Goal: Task Accomplishment & Management: Complete application form

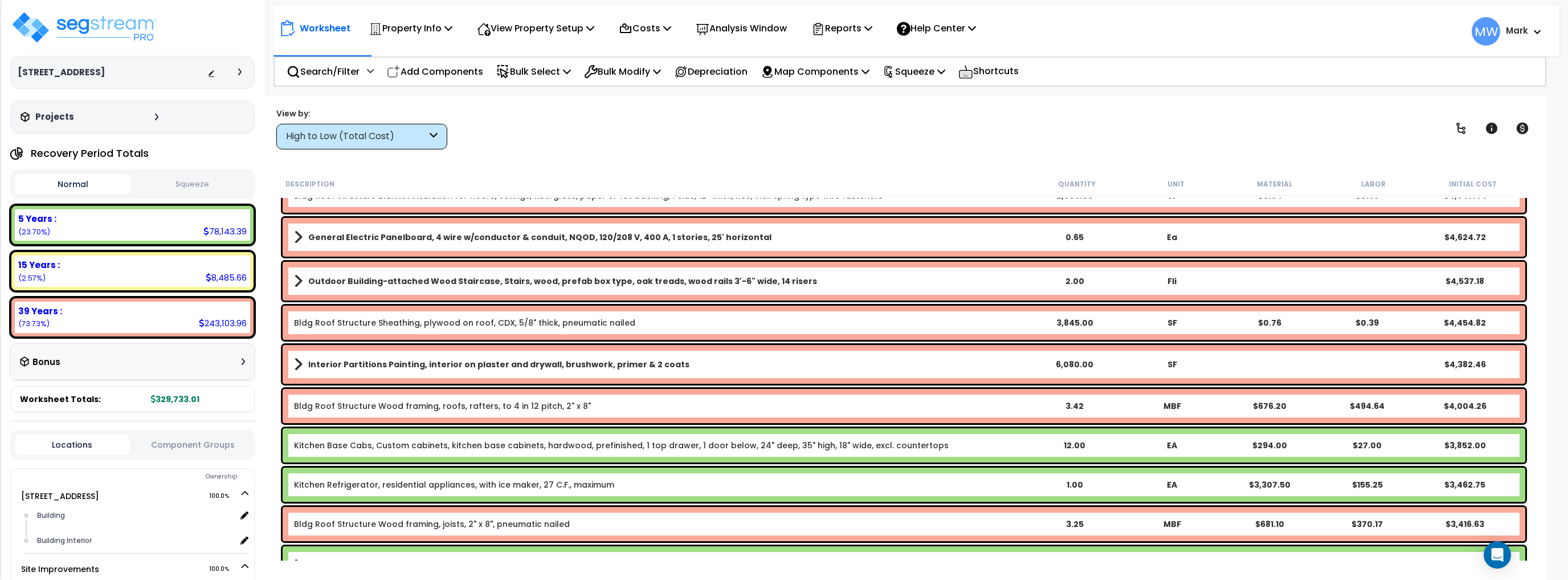
scroll to position [593, 0]
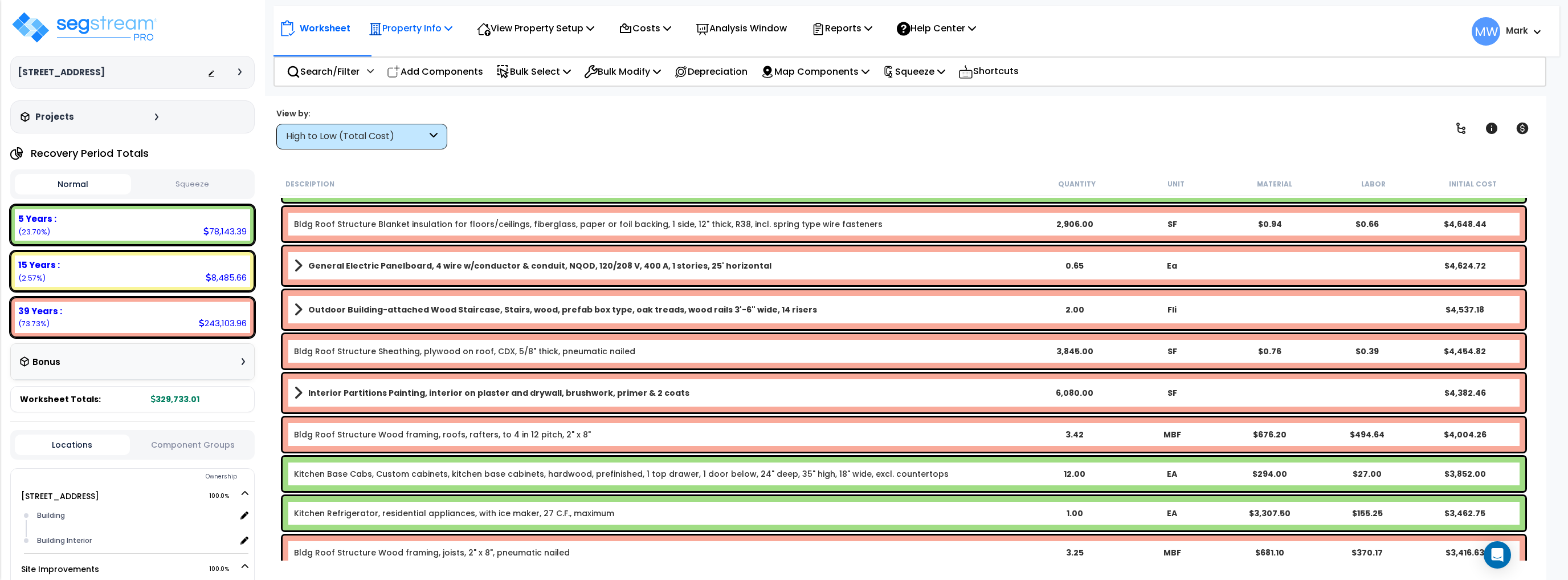
click at [430, 31] on p "Property Info" at bounding box center [410, 28] width 84 height 15
click at [452, 37] on div "View Property Setup" at bounding box center [410, 28] width 84 height 27
click at [535, 74] on link "View Questionnaire" at bounding box center [527, 77] width 113 height 22
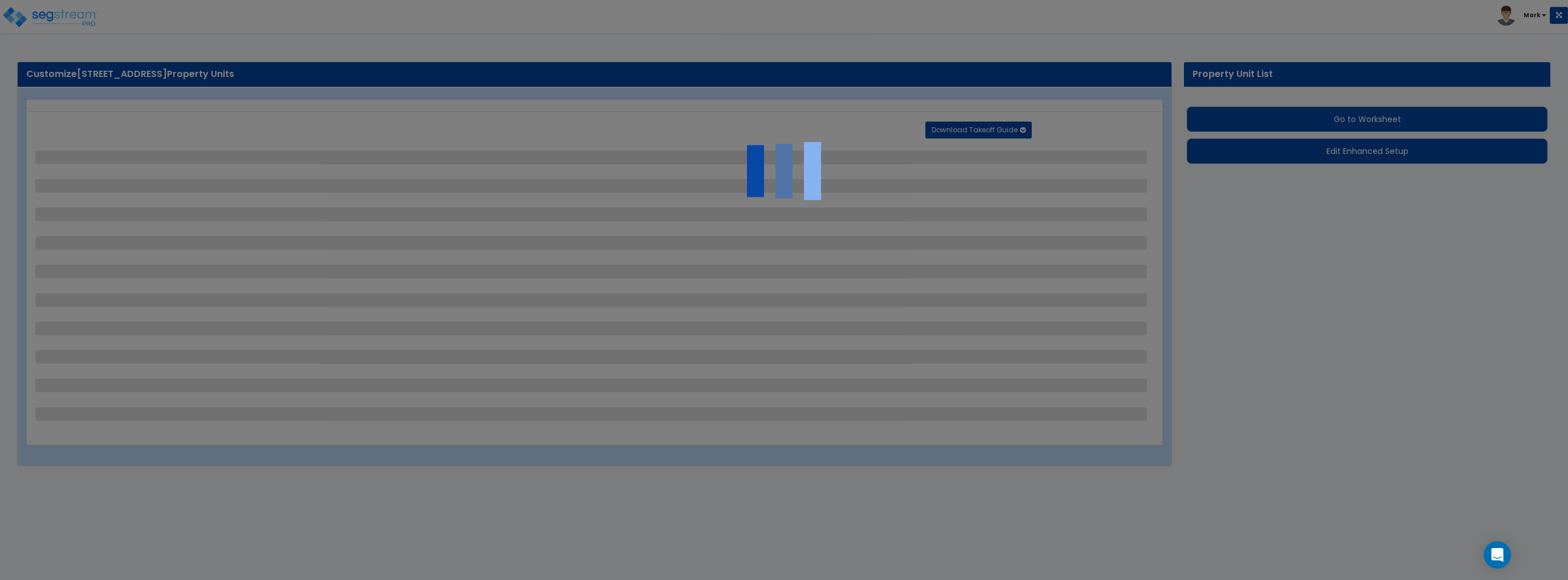
select select "2"
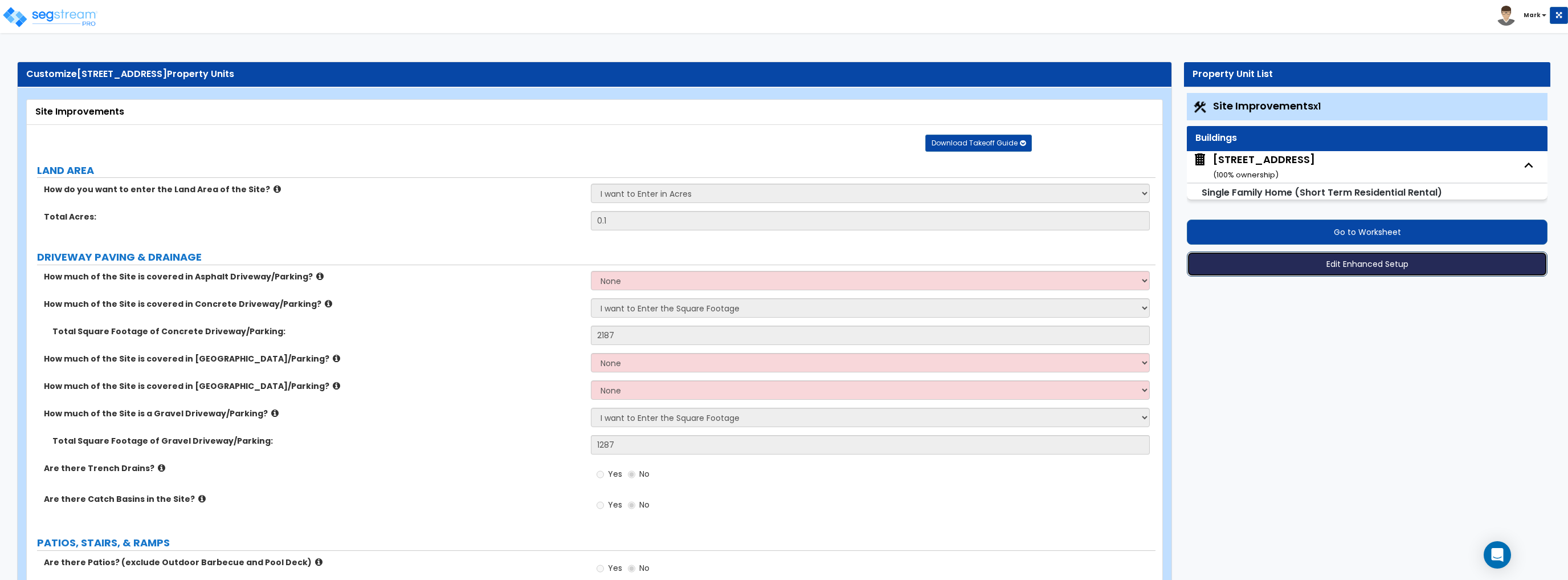
click at [1338, 265] on button "Edit Enhanced Setup" at bounding box center [1367, 264] width 360 height 25
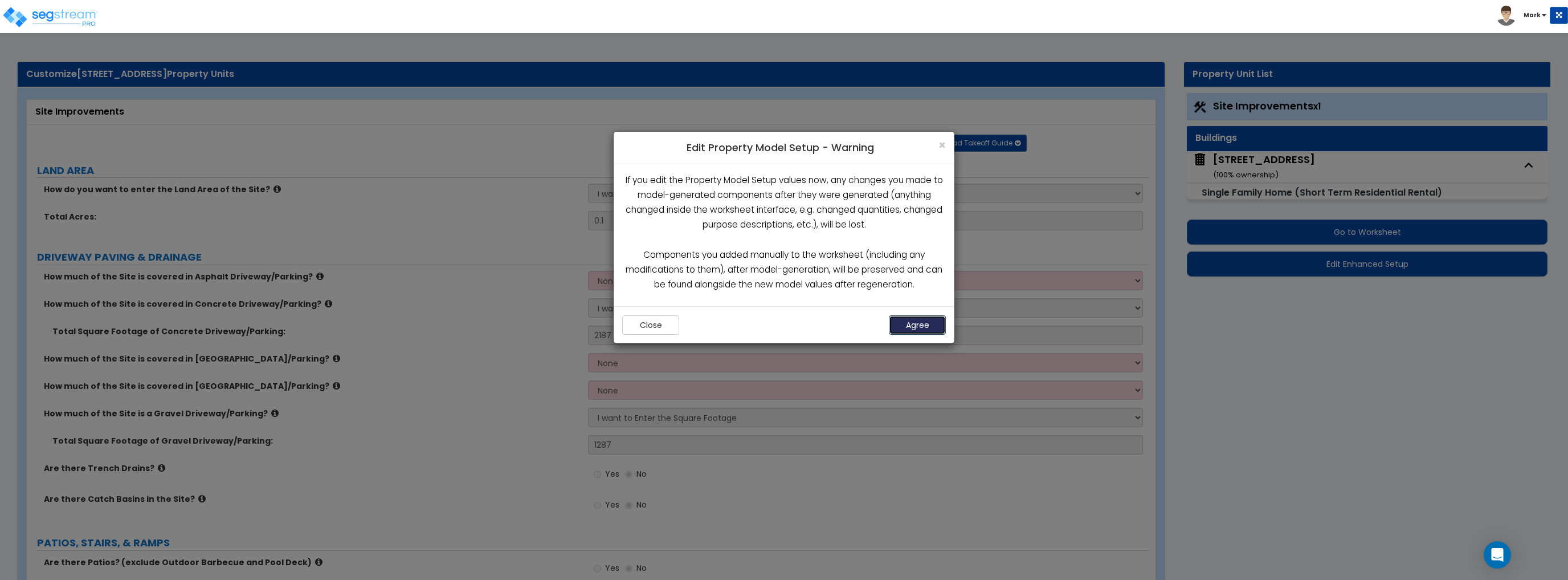
click at [917, 322] on button "Agree" at bounding box center [917, 326] width 57 height 20
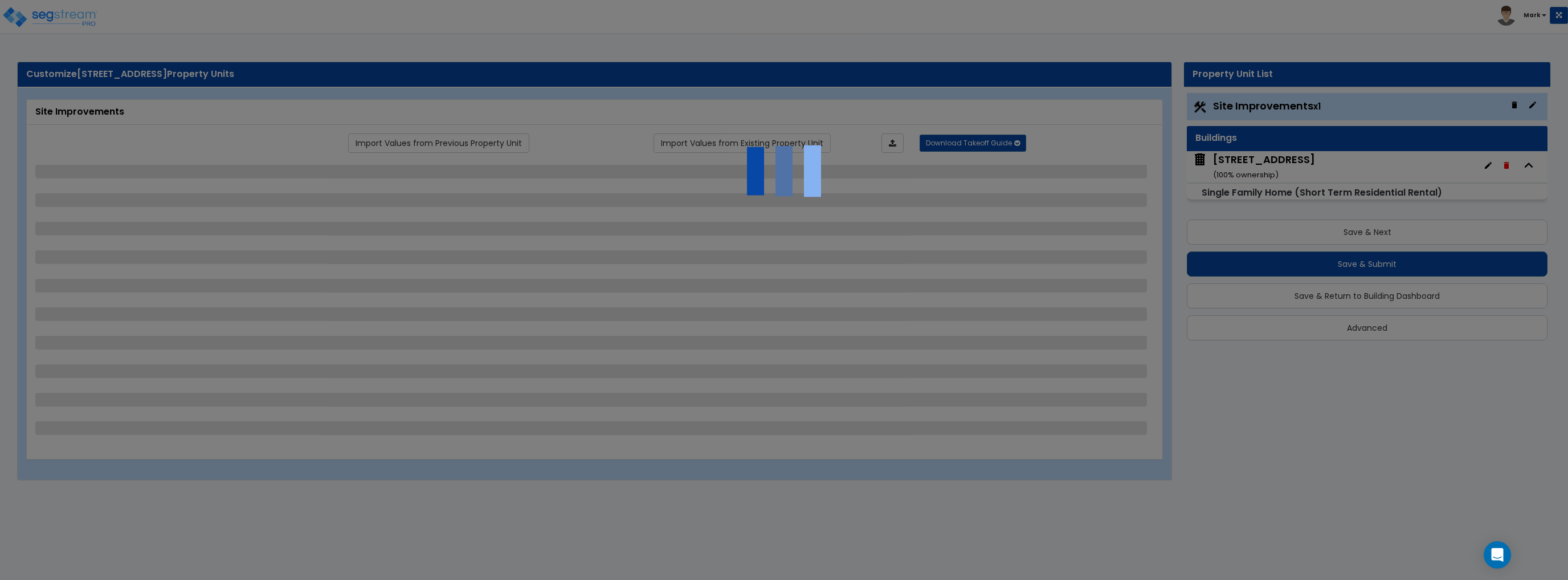
select select "2"
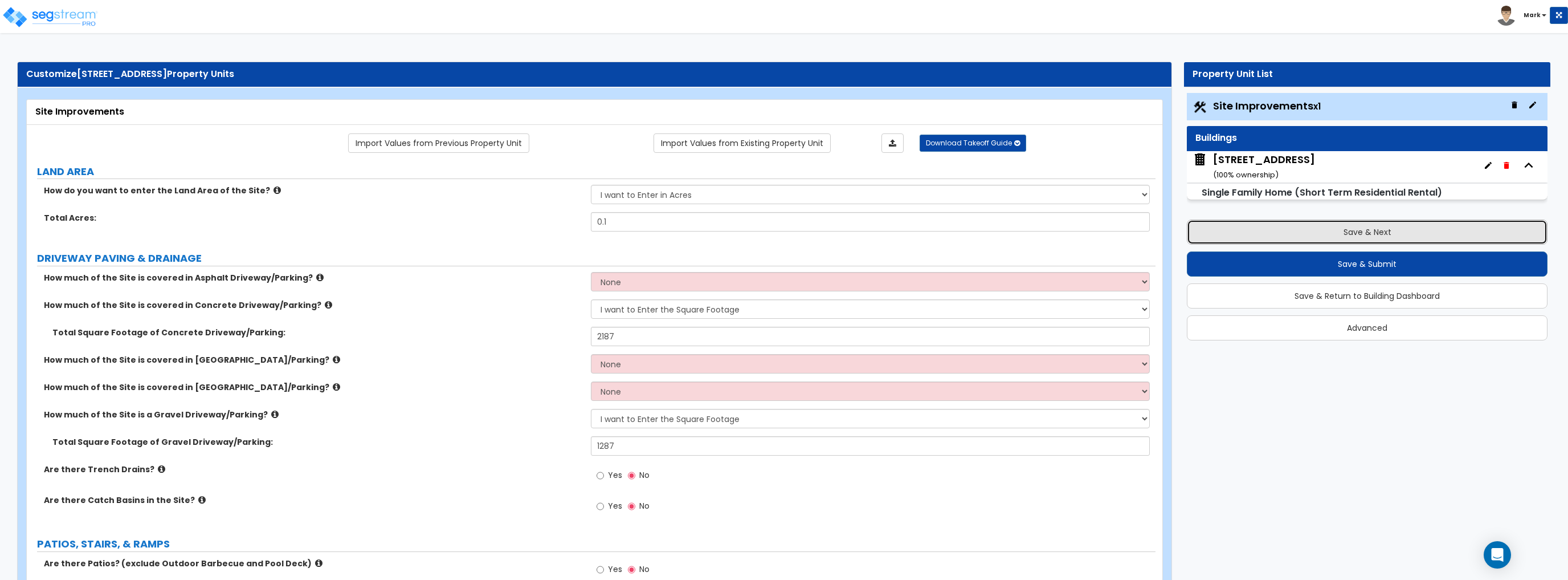
click at [1221, 236] on button "Save & Next" at bounding box center [1367, 232] width 360 height 25
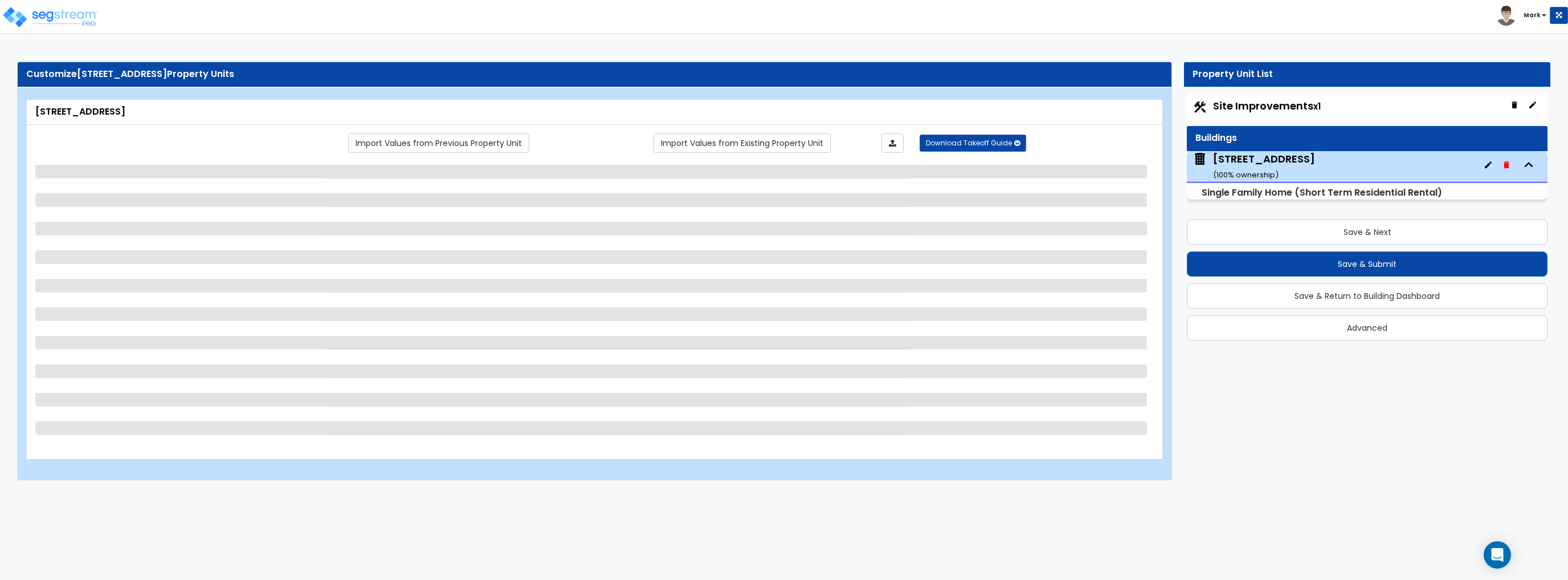
select select "2"
select select "7"
select select "2"
select select "4"
select select "1"
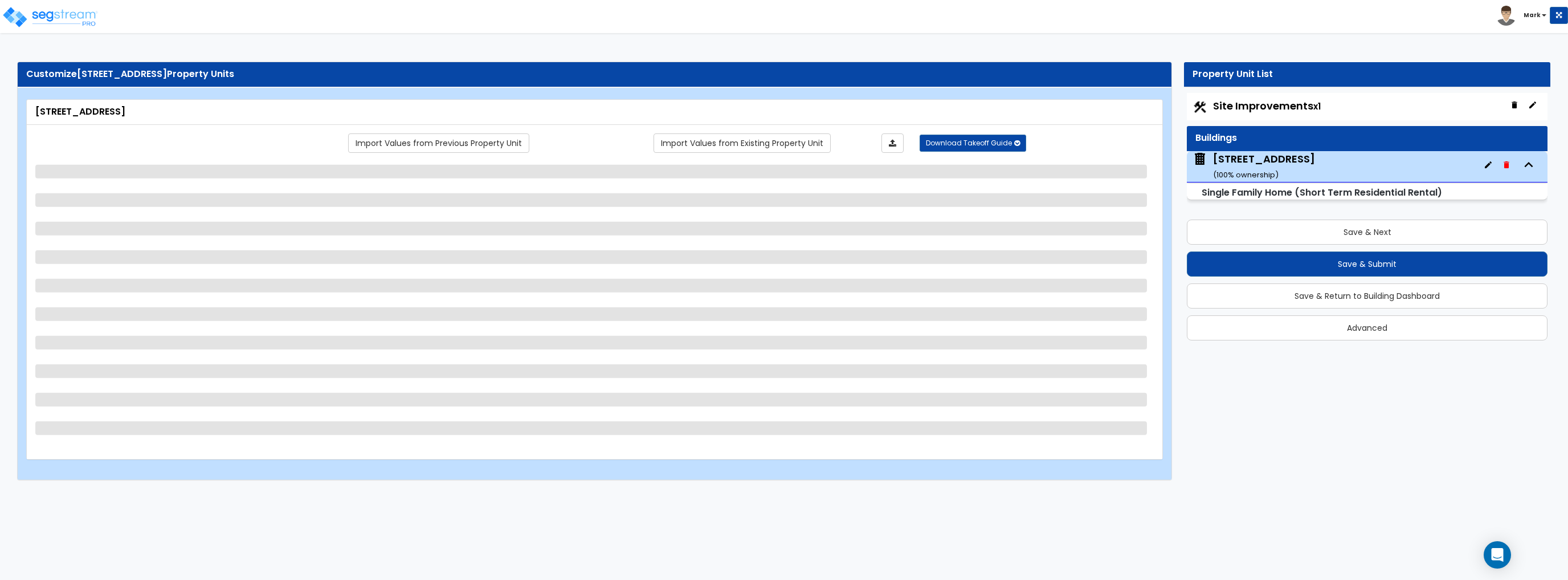
select select "4"
select select "1"
select select "2"
select select "1"
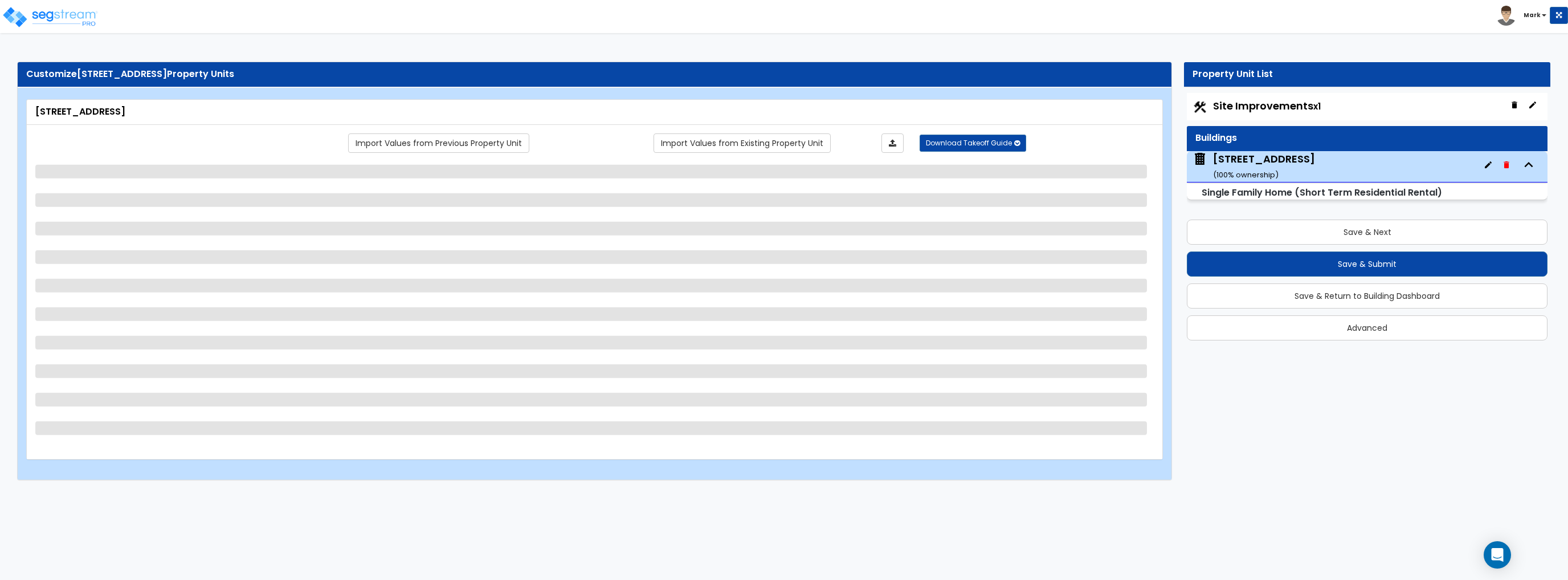
select select "1"
select select "2"
select select "5"
select select "1"
select select "3"
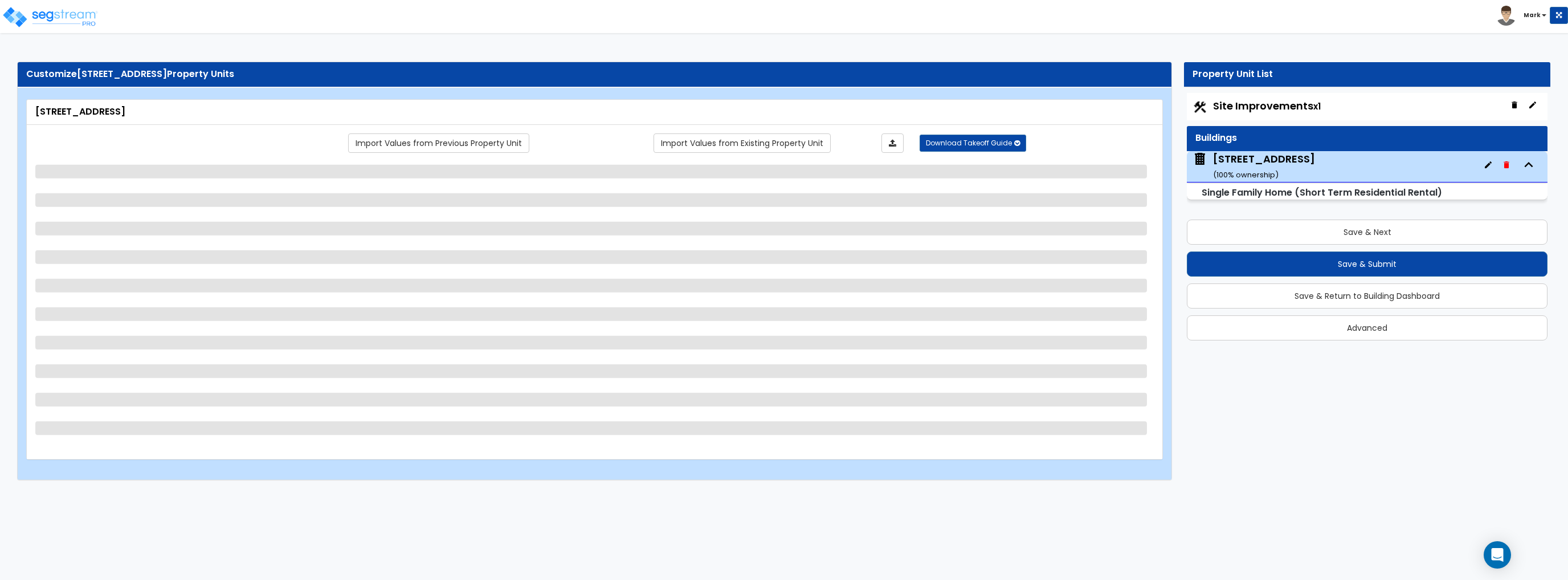
select select "7"
select select "1"
select select "6"
select select "1"
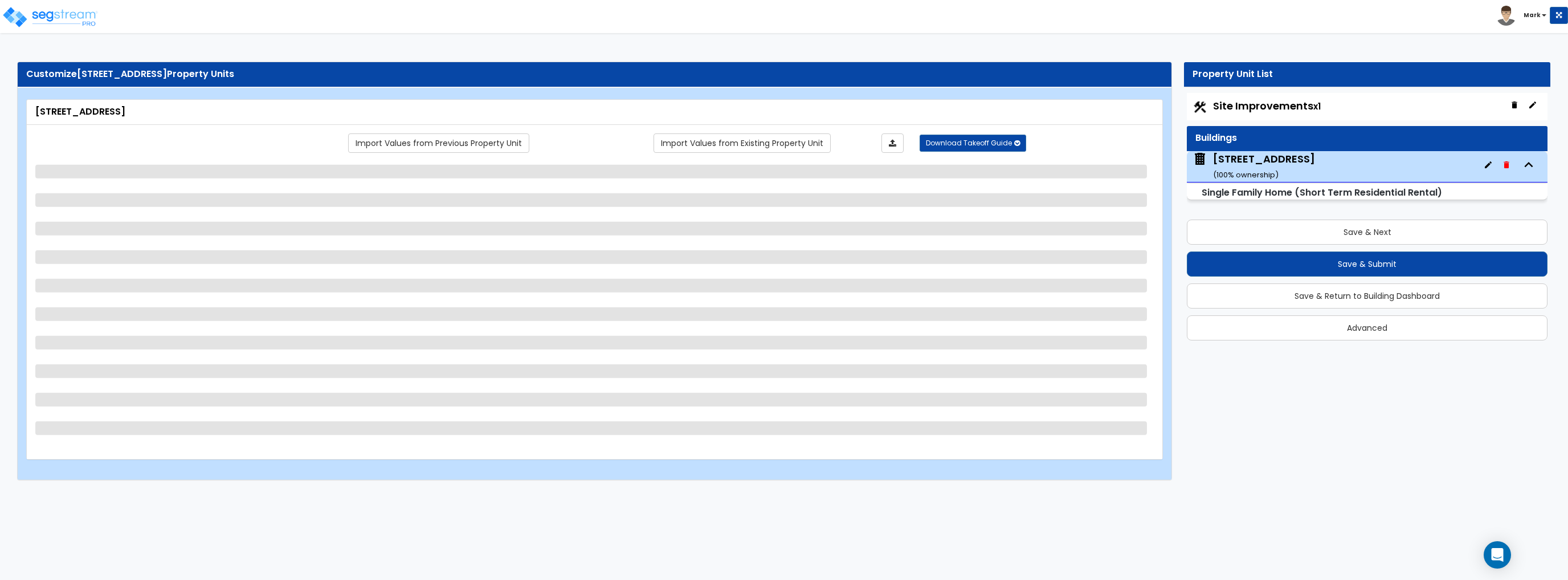
select select "1"
select select "2"
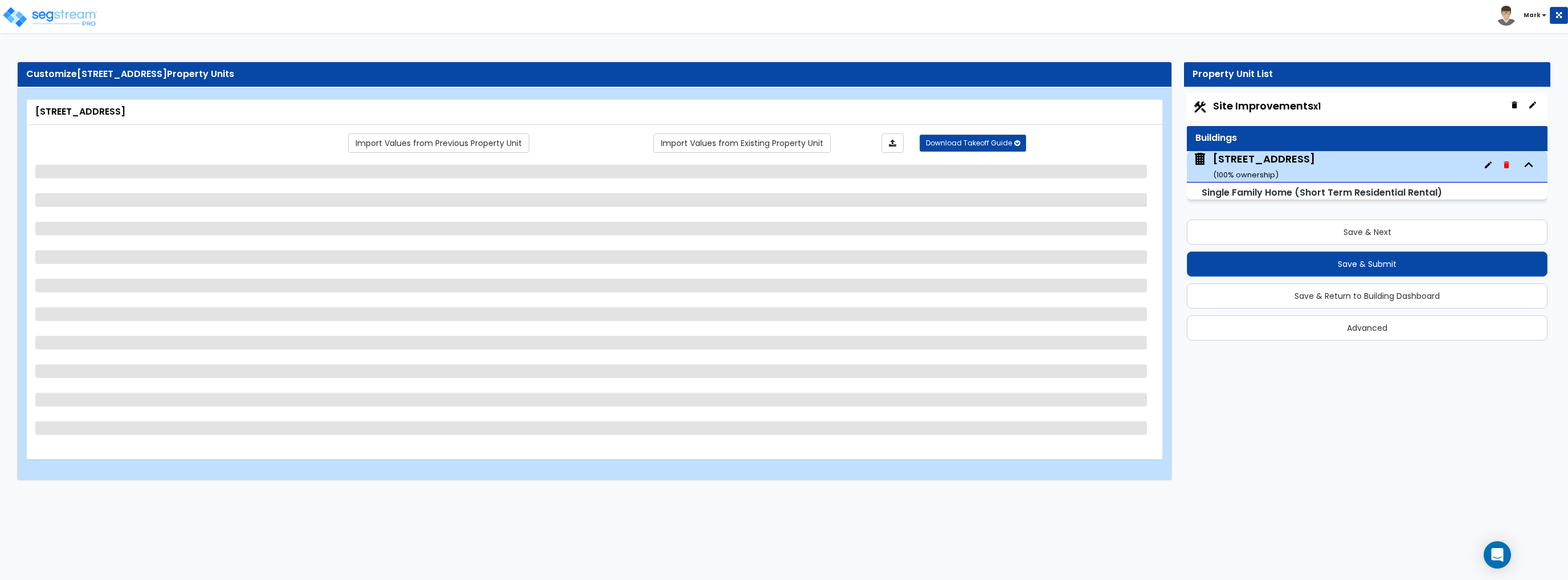
select select "1"
select select "2"
select select "1"
select select "2"
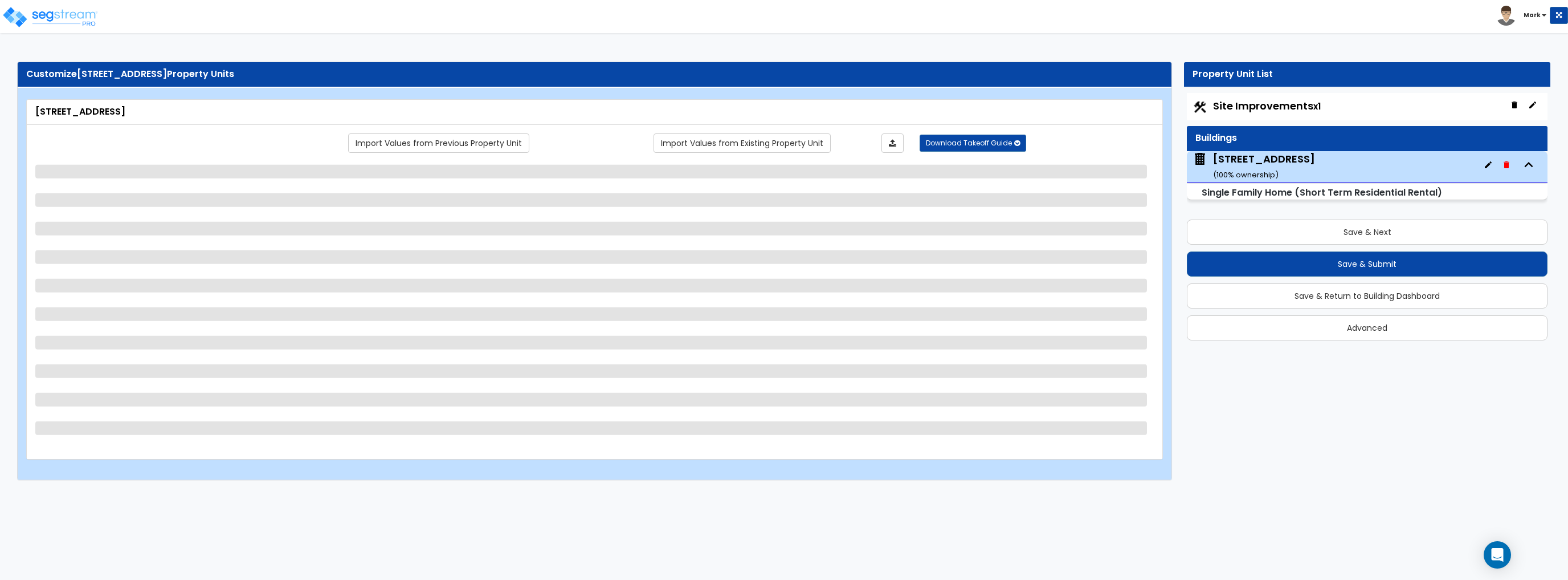
select select "1"
select select "2"
select select "3"
select select "4"
select select "1"
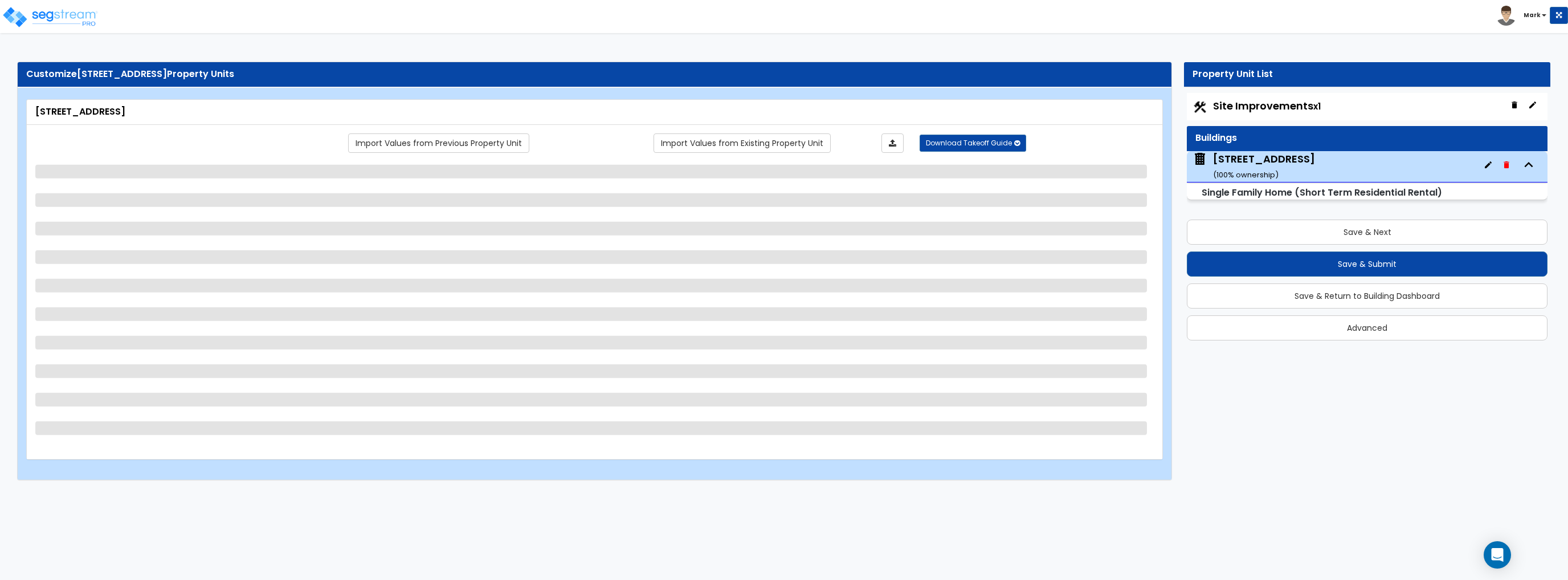
select select "2"
select select "3"
select select "4"
select select "3"
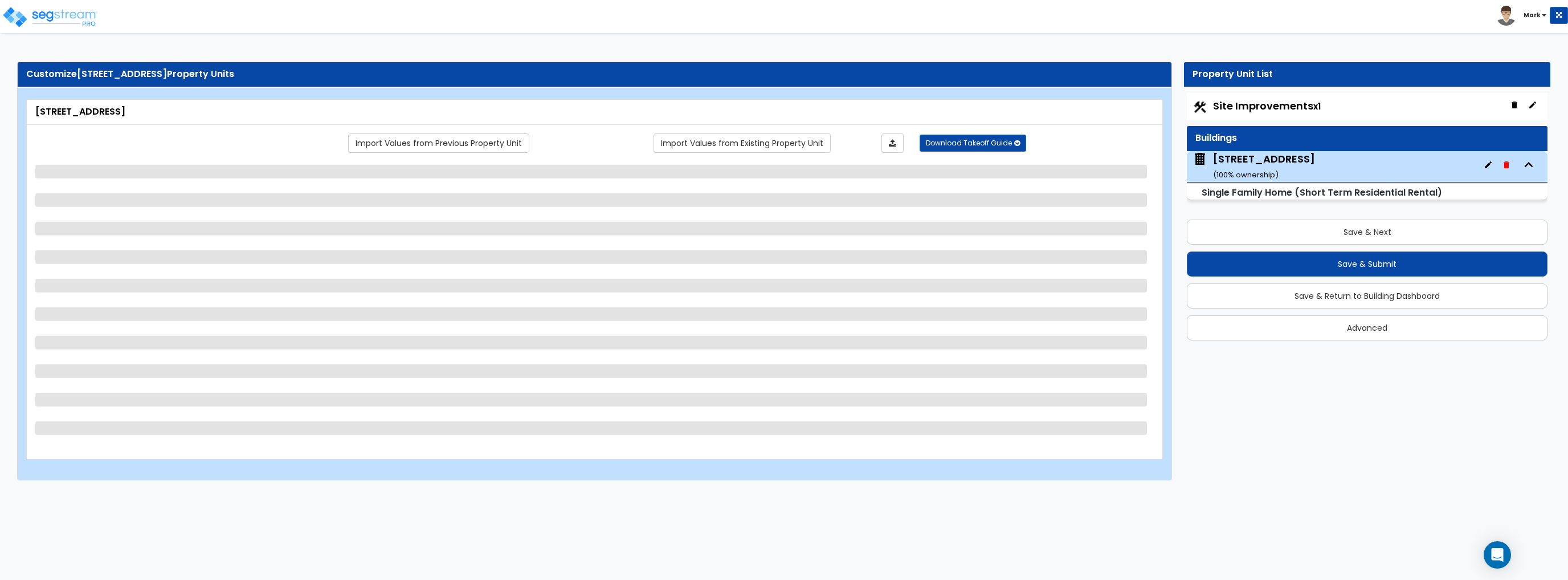
select select "1"
select select "3"
select select "4"
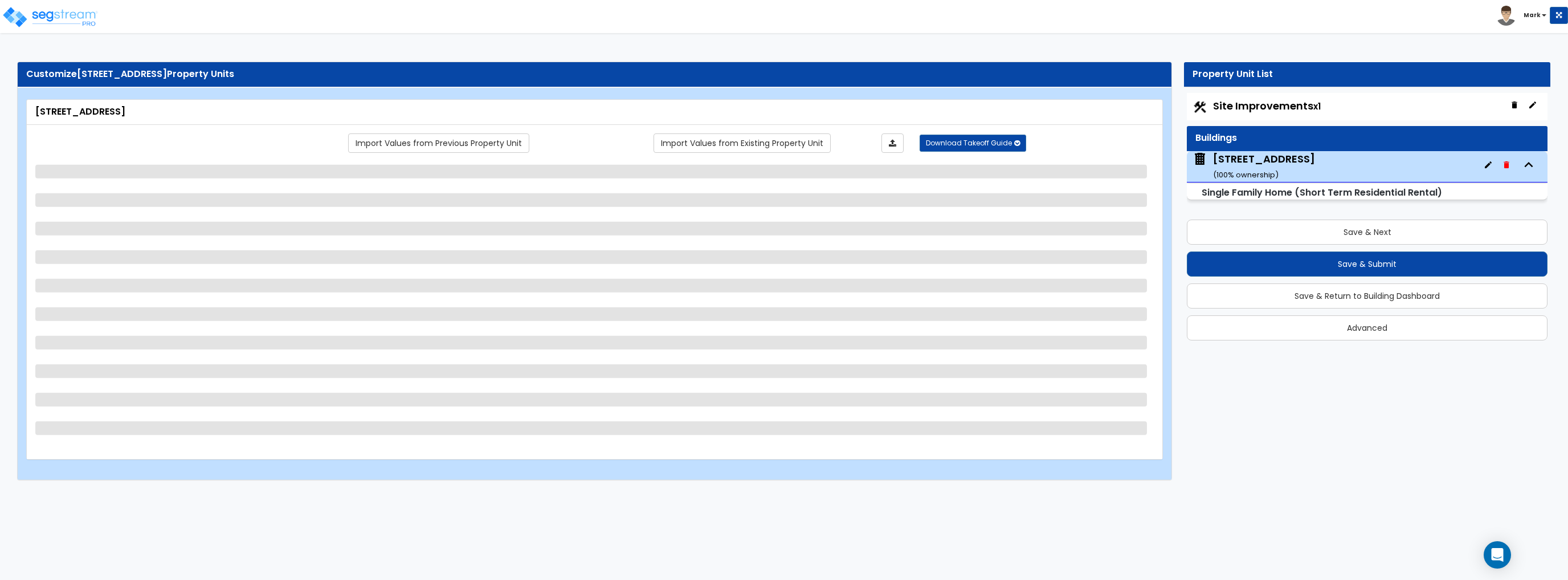
select select "2"
select select "1"
select select "3"
select select "4"
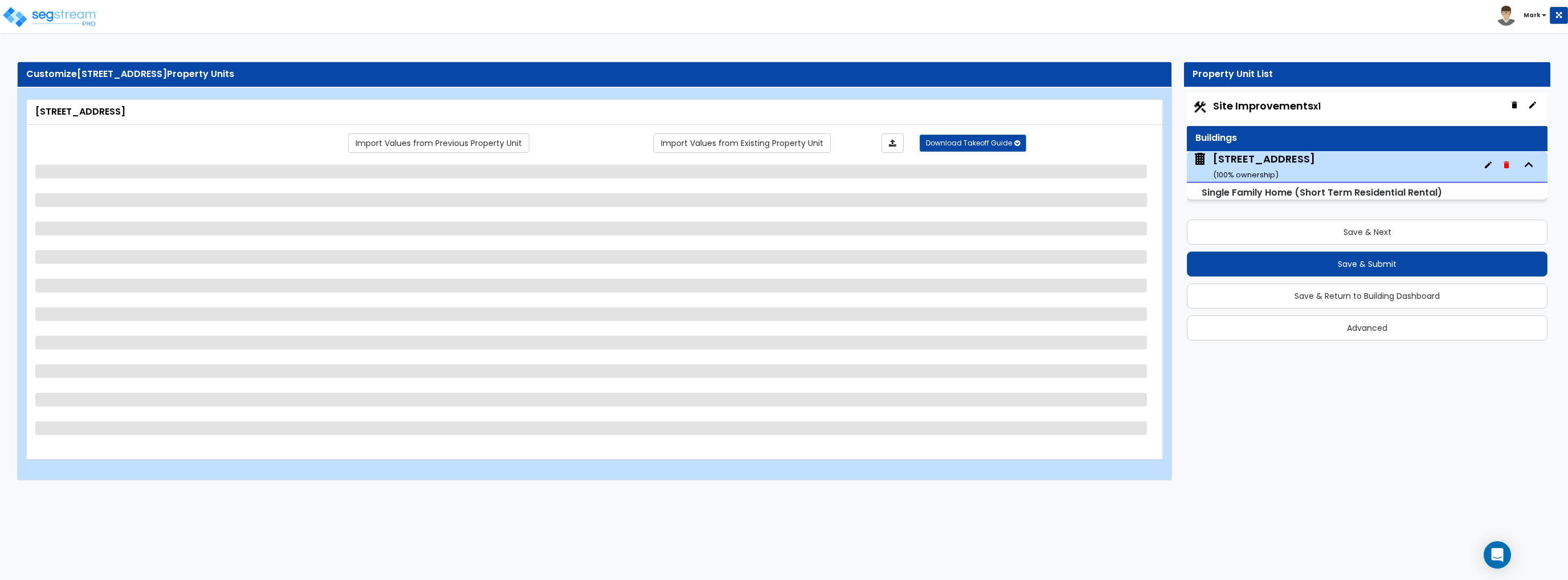
select select "1"
select select "3"
select select "1"
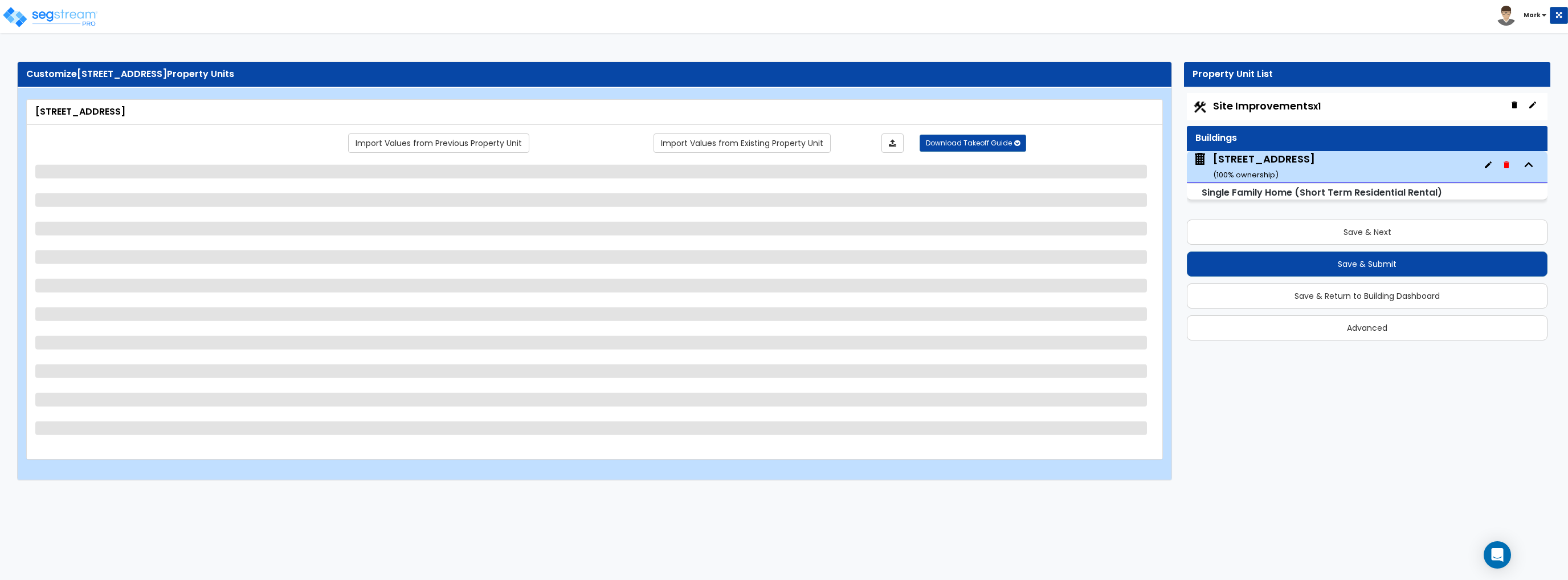
select select "4"
select select "6"
select select "1"
select select "2"
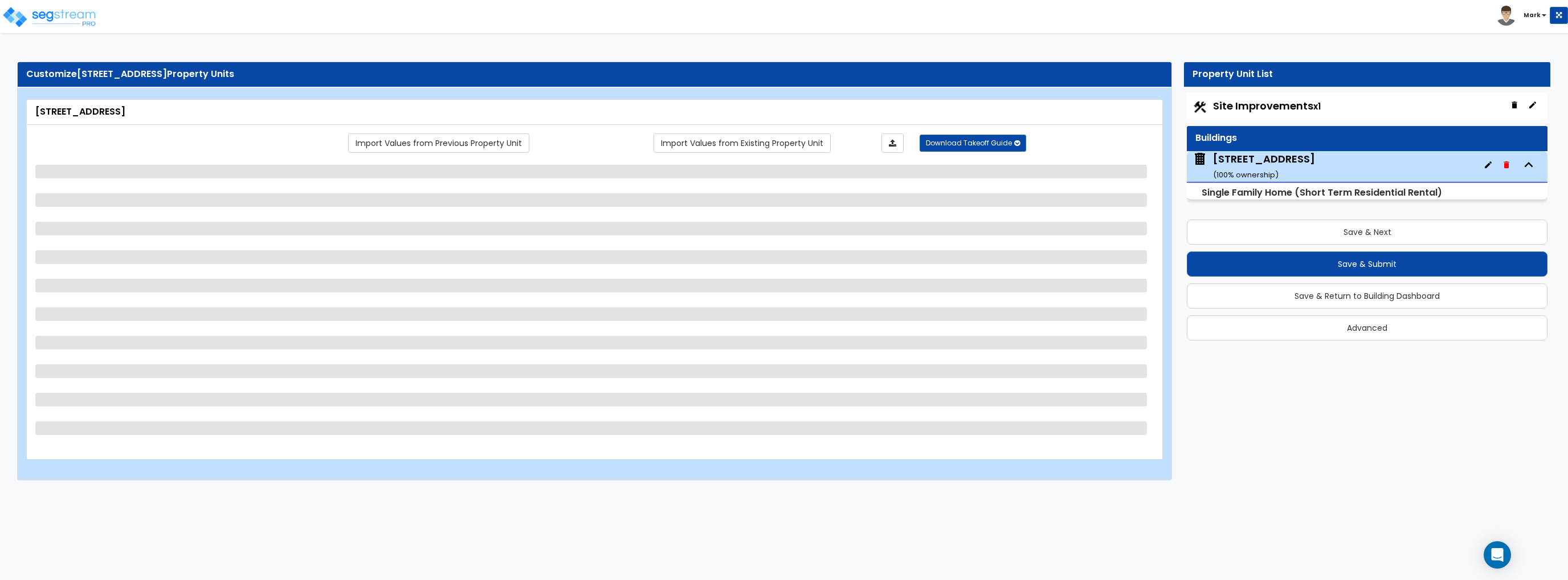
select select "1"
select select "2"
select select "1"
select select "2"
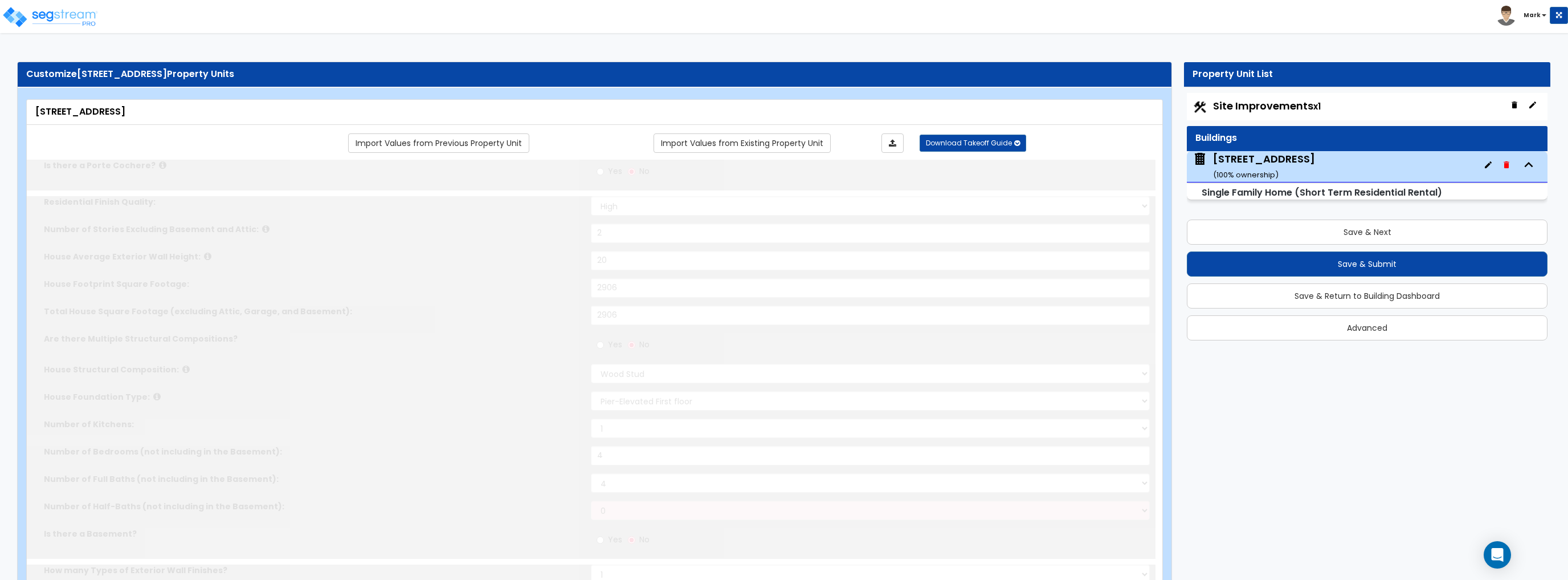
type input "5"
select select "2"
type input "10"
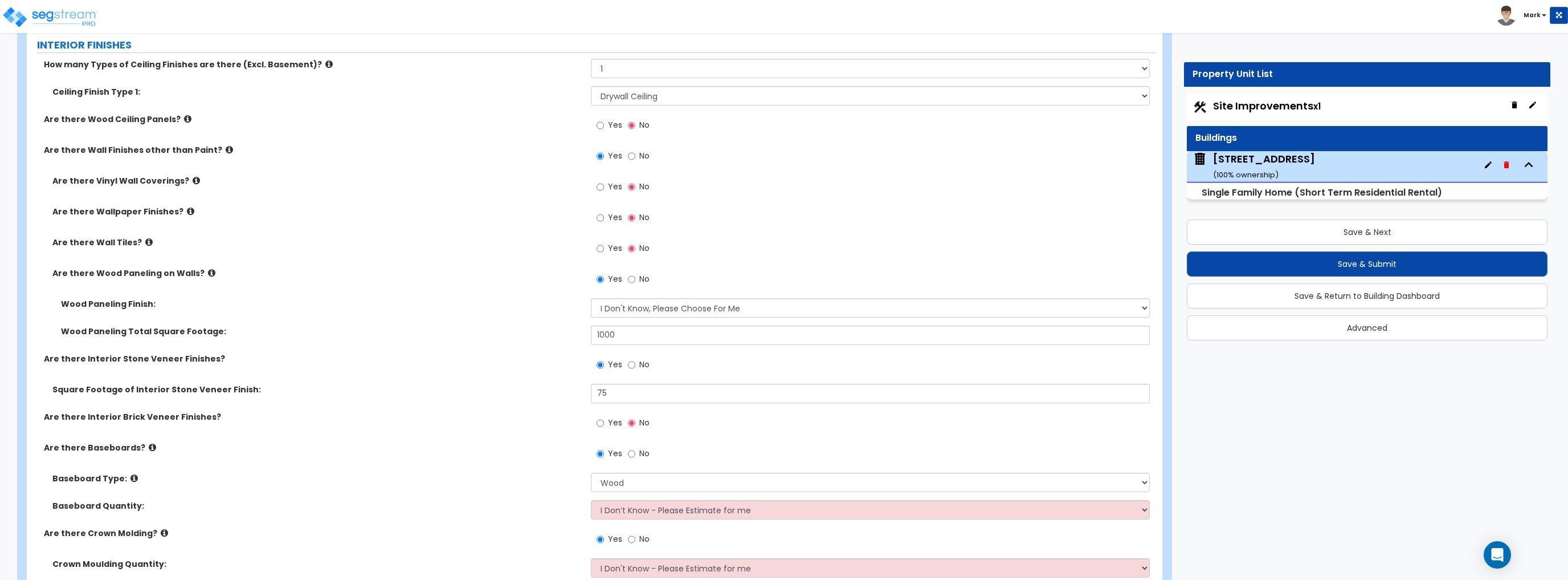
scroll to position [2463, 0]
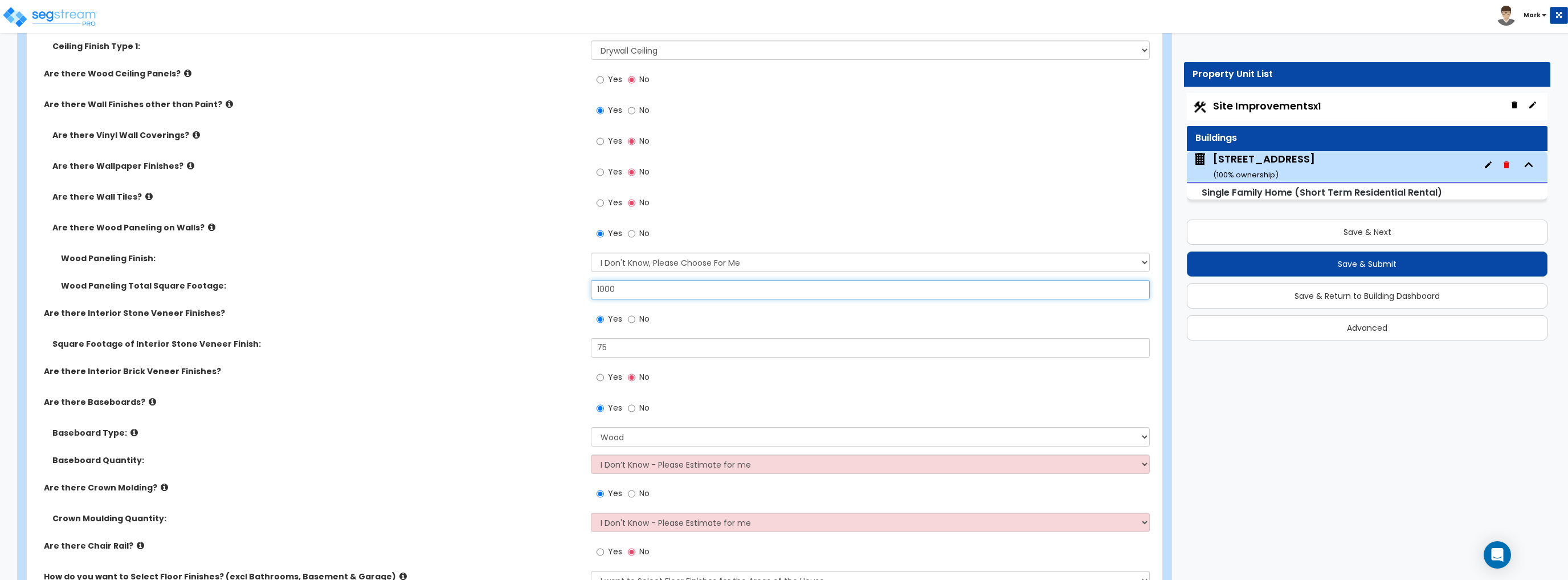
drag, startPoint x: 624, startPoint y: 292, endPoint x: 494, endPoint y: 284, distance: 130.2
click at [494, 284] on div "Wood Paneling Total Square Footage: 1000" at bounding box center [591, 293] width 1129 height 27
type input "1,960"
click at [492, 280] on label "Wood Paneling Total Square Footage:" at bounding box center [322, 285] width 521 height 12
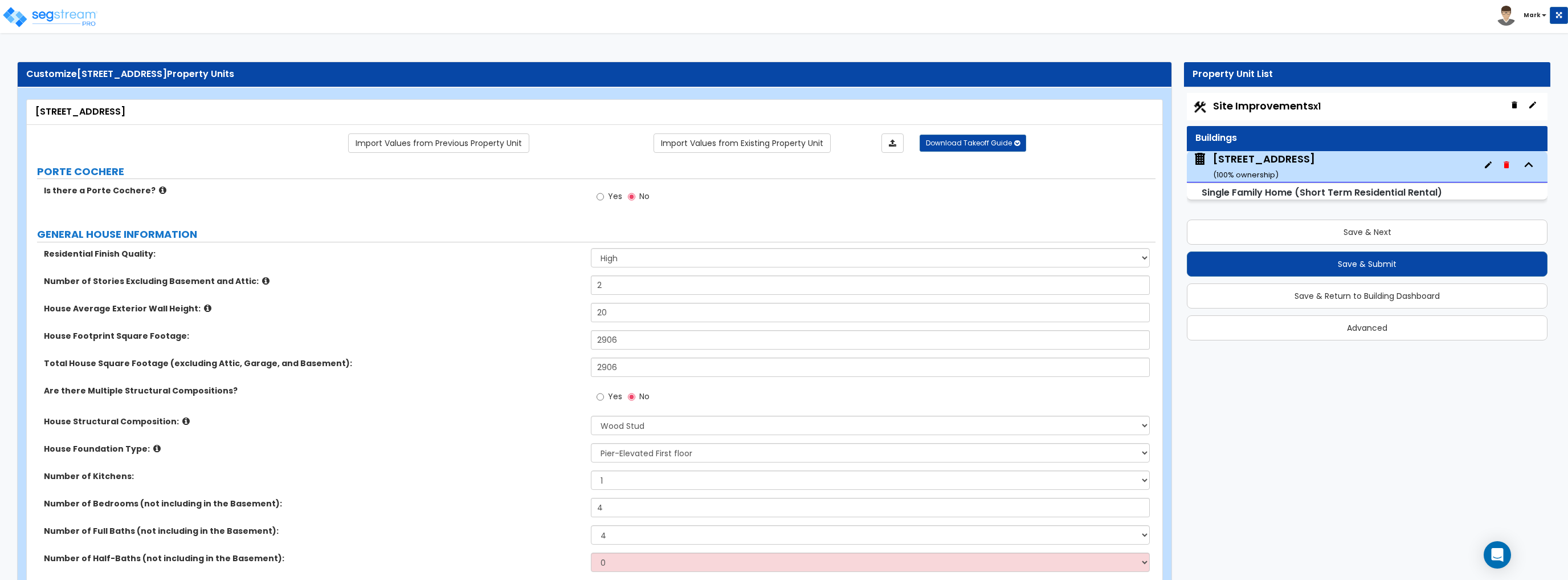
scroll to position [46, 0]
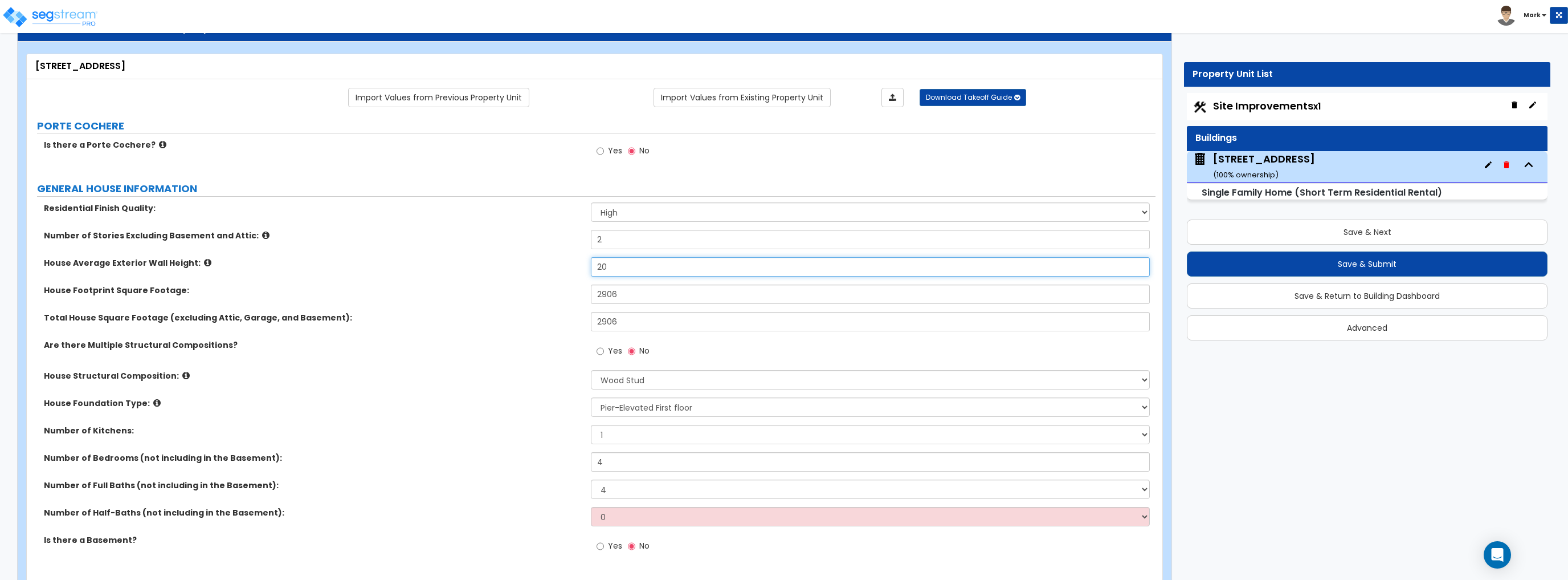
drag, startPoint x: 621, startPoint y: 264, endPoint x: 545, endPoint y: 267, distance: 76.1
click at [550, 267] on div "House Average Exterior Wall Height: 20" at bounding box center [591, 271] width 1129 height 27
type input "18"
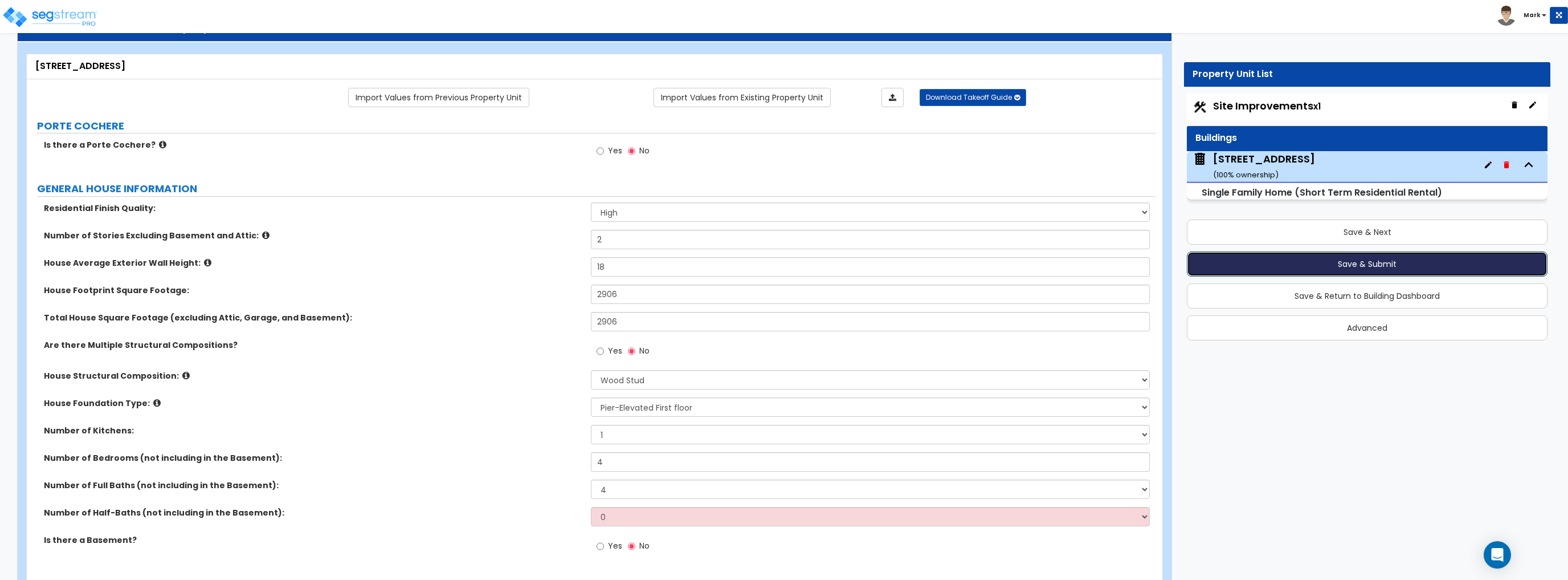
click at [1375, 263] on button "Save & Submit" at bounding box center [1367, 264] width 360 height 25
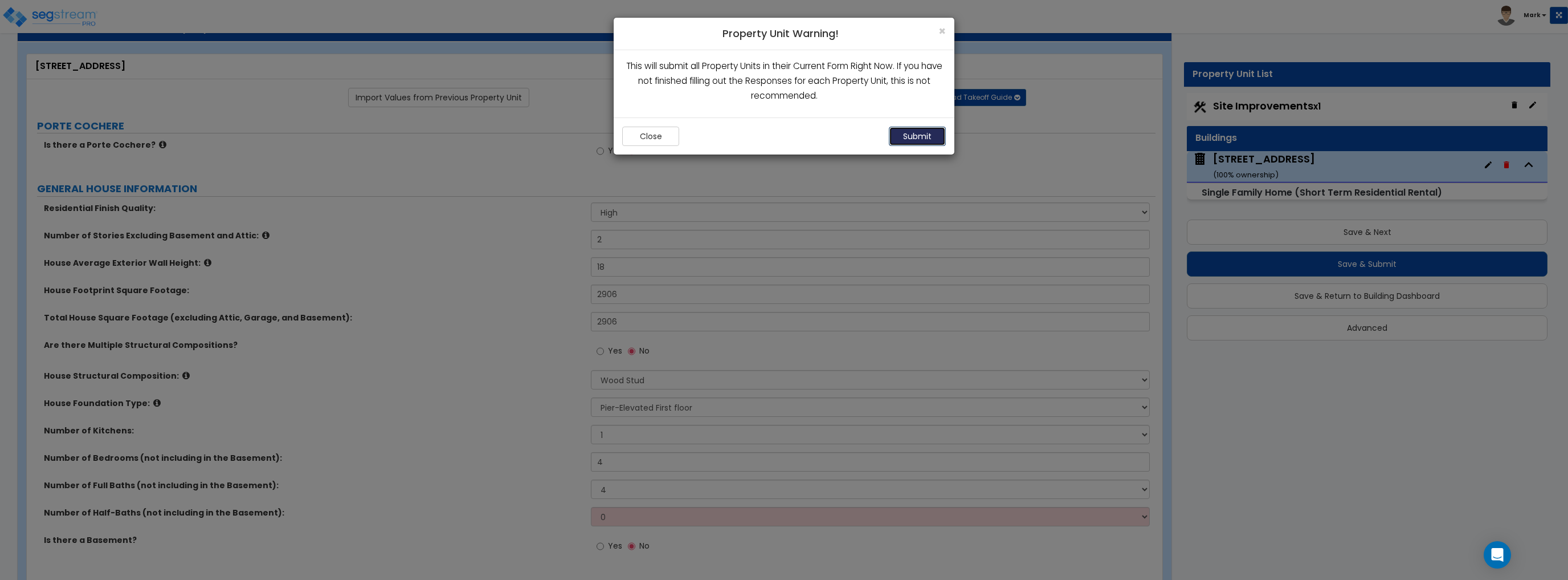
click at [913, 132] on button "Submit" at bounding box center [917, 137] width 57 height 20
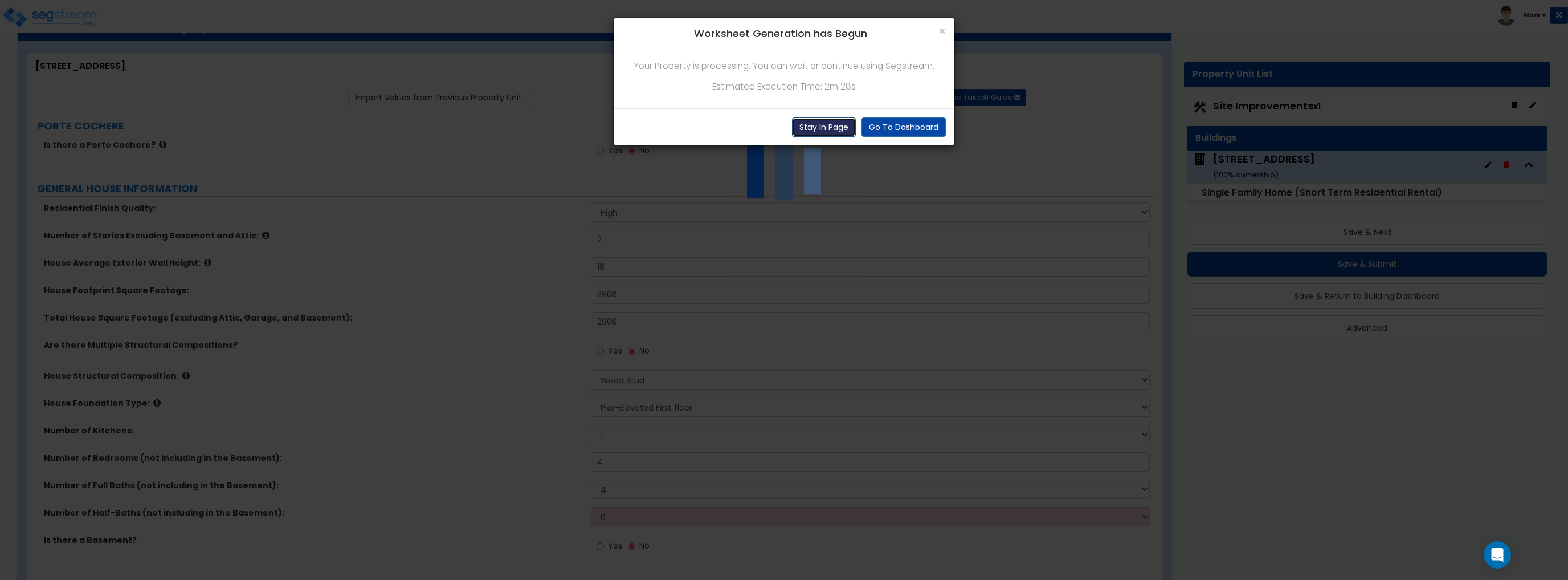
click at [842, 127] on button "Stay In Page" at bounding box center [823, 128] width 64 height 20
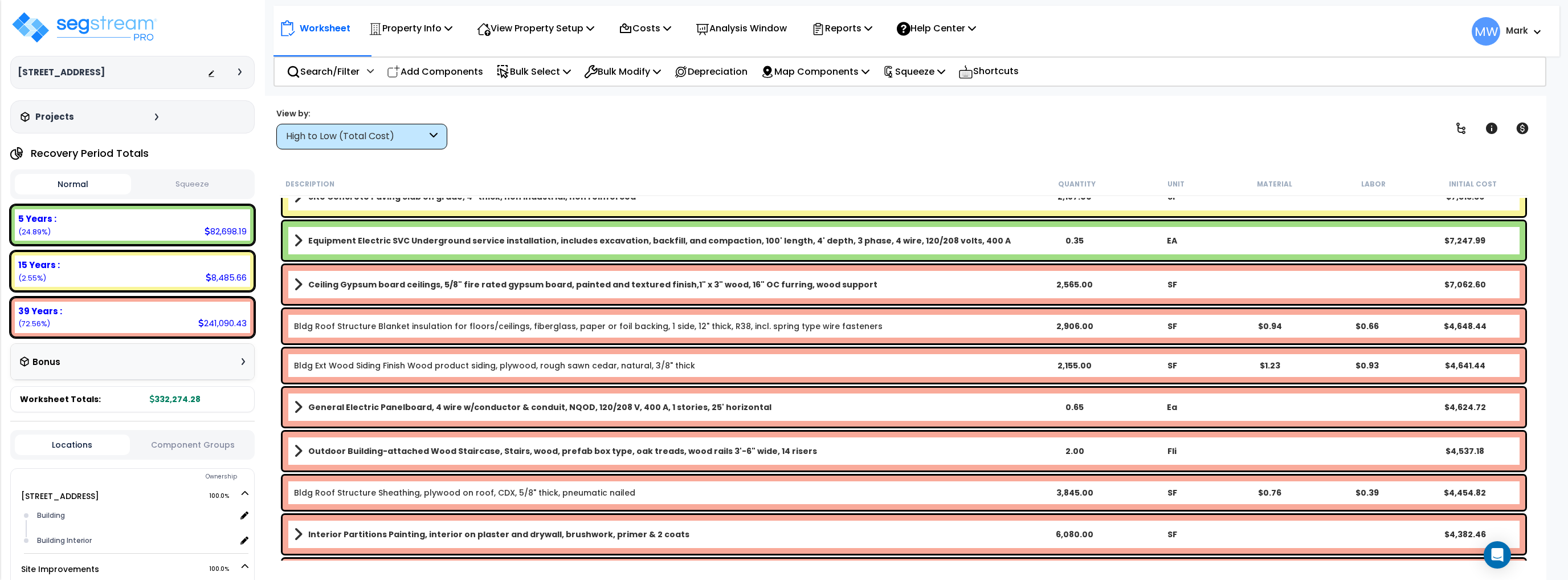
scroll to position [456, 0]
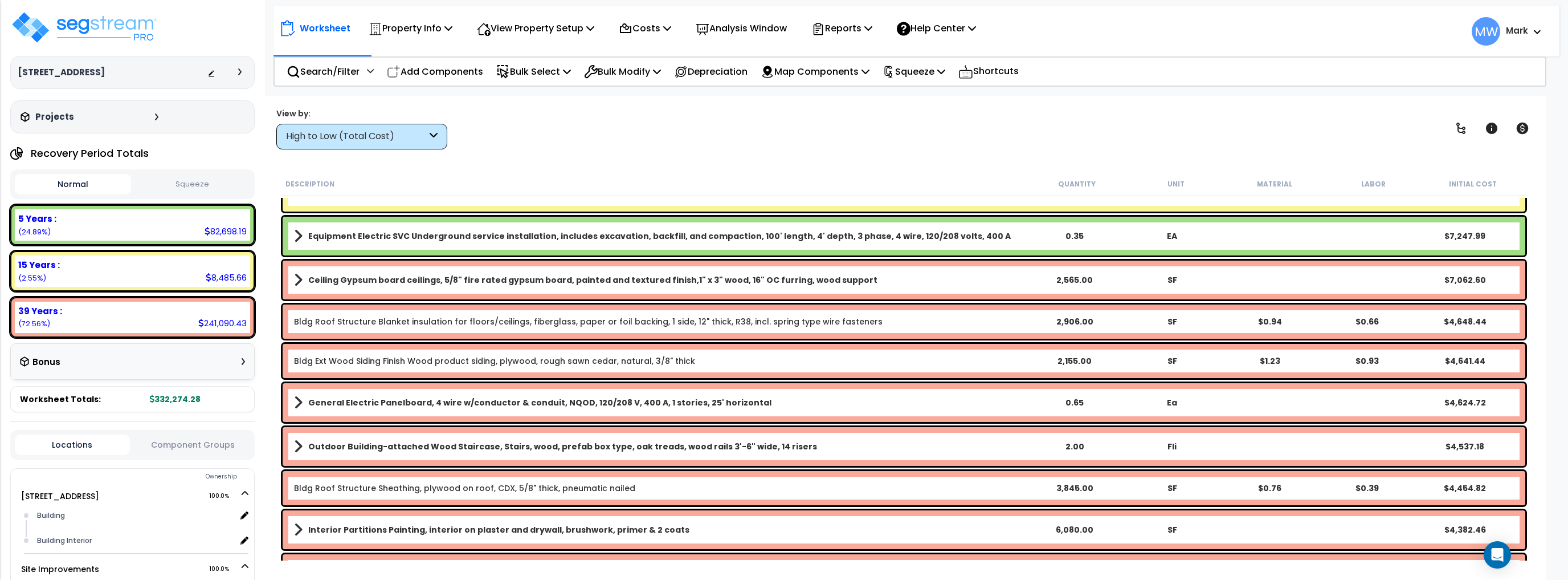
click at [213, 183] on button "Squeeze" at bounding box center [191, 184] width 116 height 20
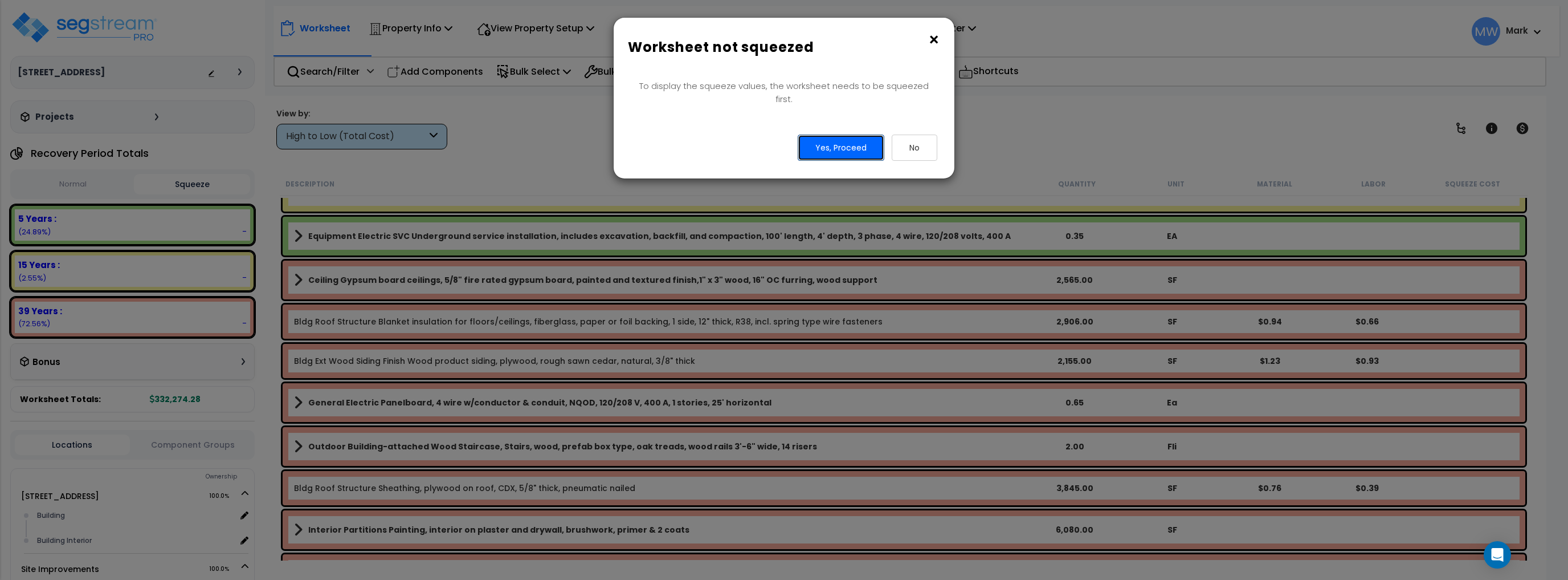
click at [821, 139] on button "Yes, Proceed" at bounding box center [841, 147] width 86 height 26
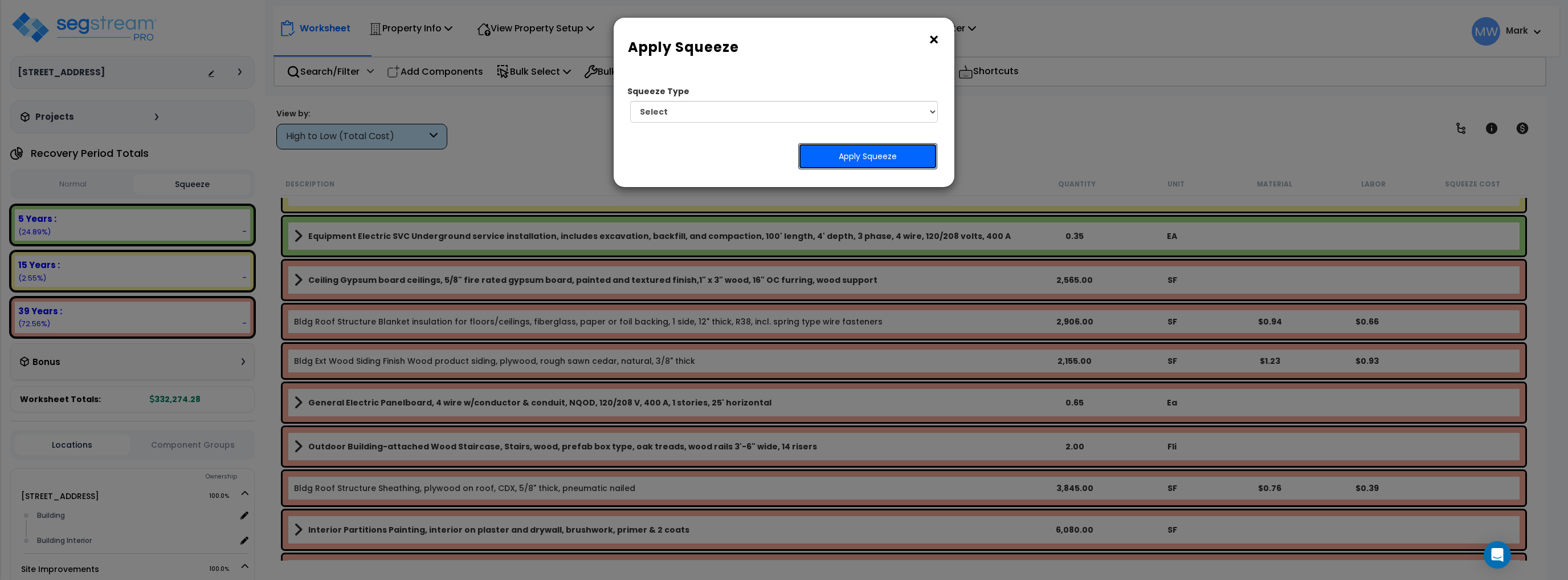
drag, startPoint x: 899, startPoint y: 158, endPoint x: 687, endPoint y: 112, distance: 216.9
click at [688, 113] on div "Squeeze Type Select 1. Squeeze Entire Worksheet 2. Squeeze by Takeoff Cost 3. S…" at bounding box center [784, 129] width 323 height 99
click at [687, 112] on select "Select 1. Squeeze Entire Worksheet 2. Squeeze by Takeoff Cost 3. Squeeze by Uni…" at bounding box center [784, 112] width 307 height 22
select select "squeeze_entire_takeoffsheet"
click at [630, 101] on select "Select 1. Squeeze Entire Worksheet 2. Squeeze by Takeoff Cost 3. Squeeze by Uni…" at bounding box center [784, 112] width 307 height 22
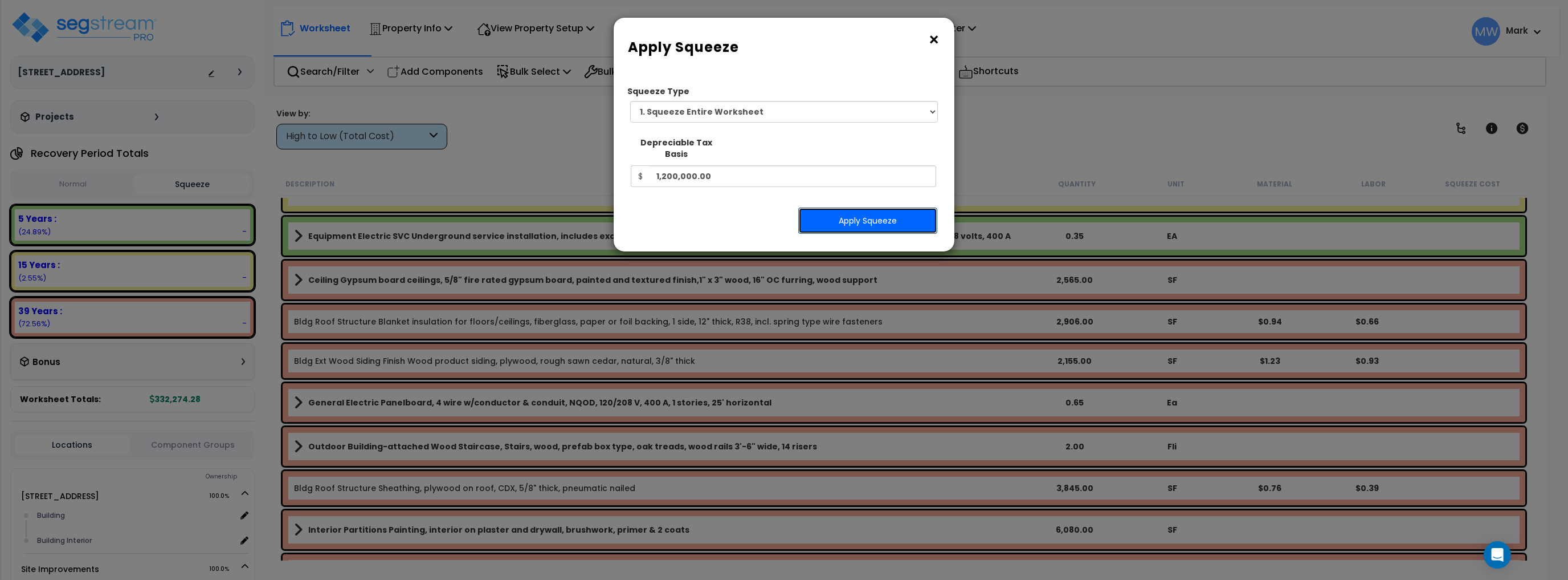
click at [842, 208] on button "Apply Squeeze" at bounding box center [867, 220] width 139 height 26
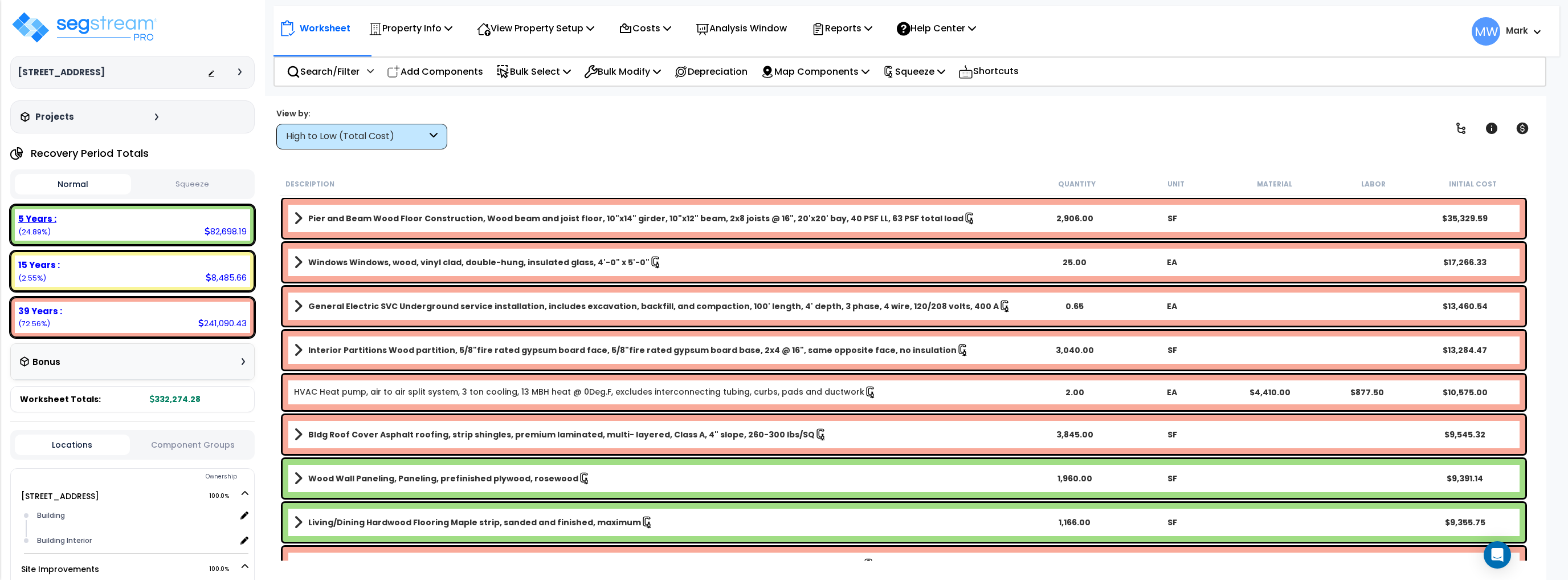
click at [225, 207] on div "5 Years : 82,698.19 (24.89%)" at bounding box center [132, 225] width 244 height 40
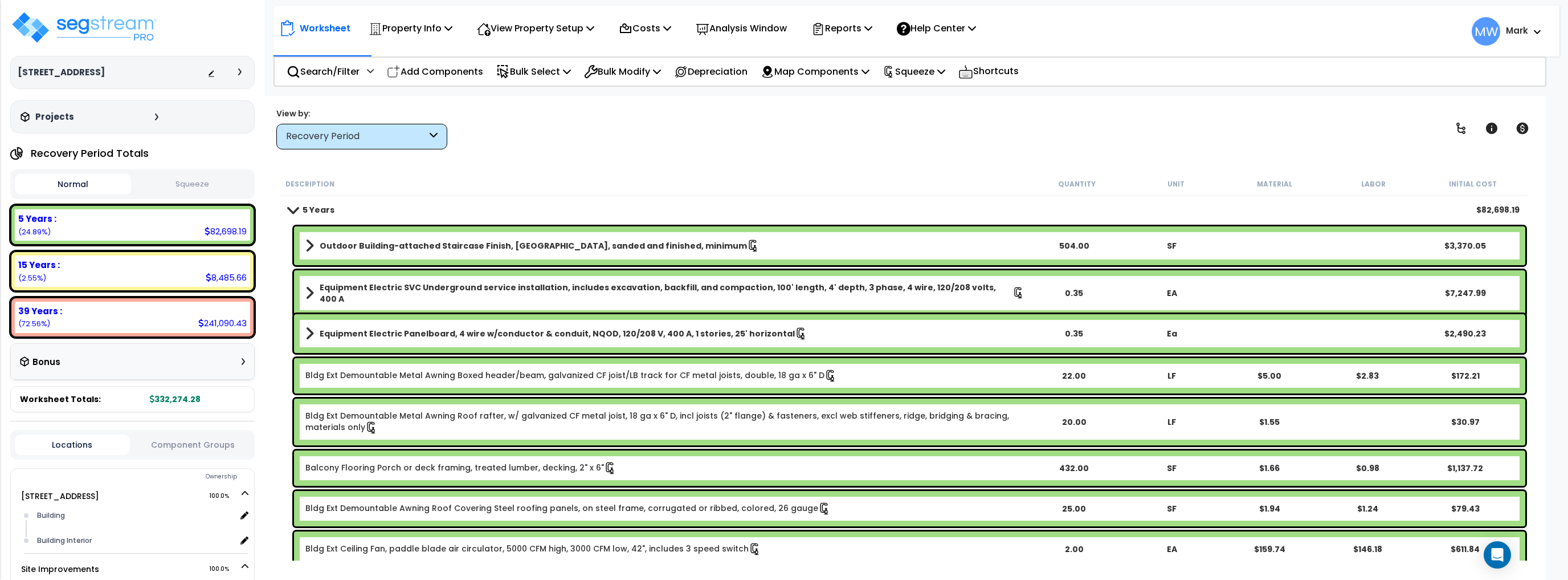
click at [202, 185] on button "Squeeze" at bounding box center [191, 184] width 116 height 20
click at [365, 133] on div "Recovery Period" at bounding box center [356, 137] width 141 height 13
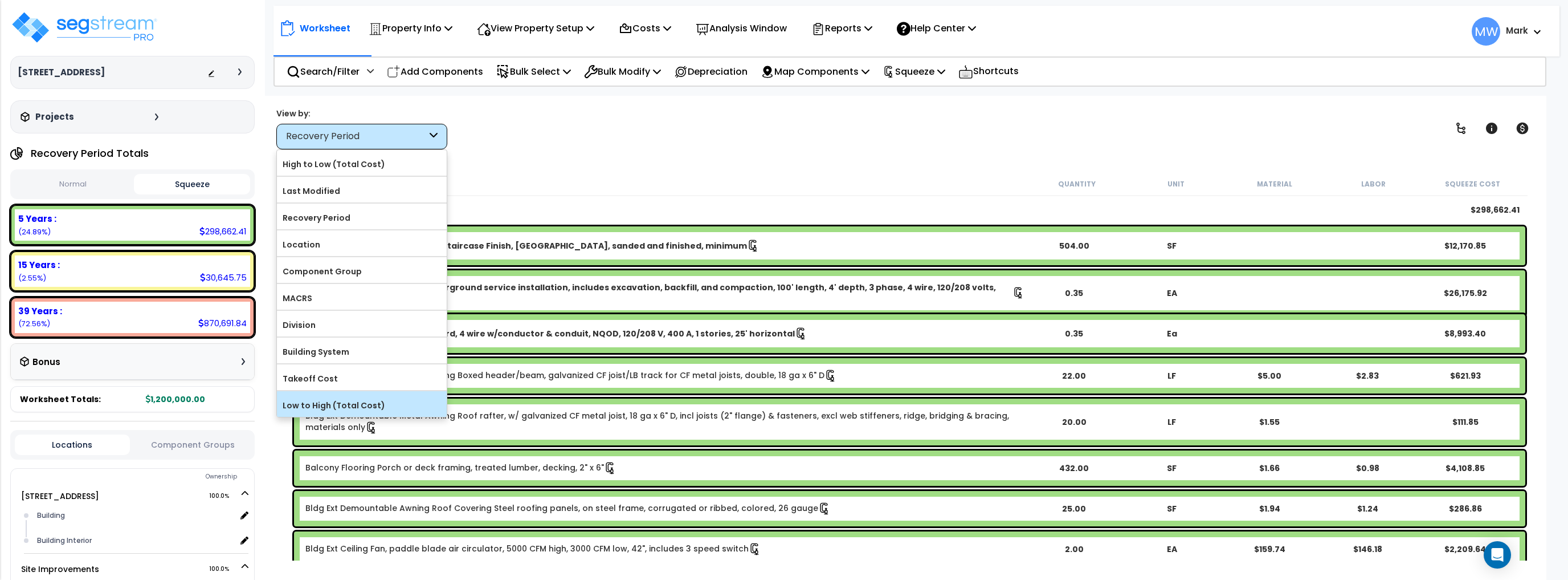
scroll to position [50, 0]
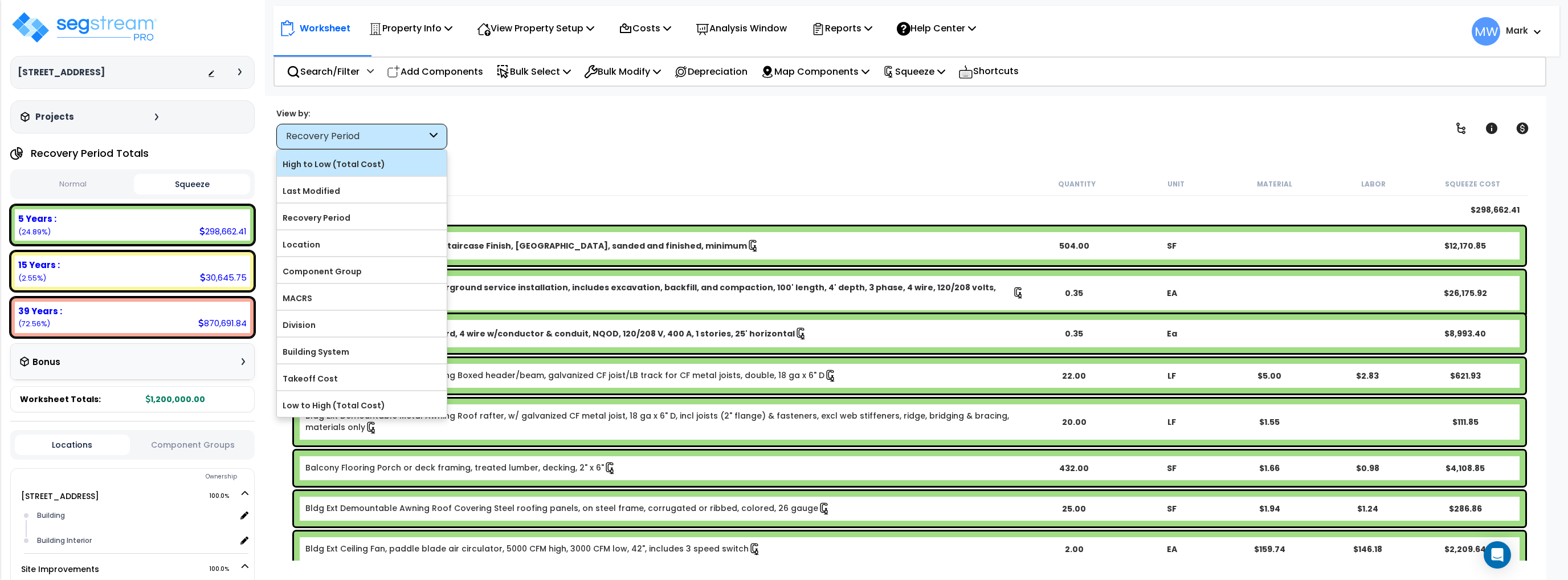
click at [341, 168] on label "High to Low (Total Cost)" at bounding box center [361, 164] width 170 height 17
click at [0, 0] on input "High to Low (Total Cost)" at bounding box center [0, 0] width 0 height 0
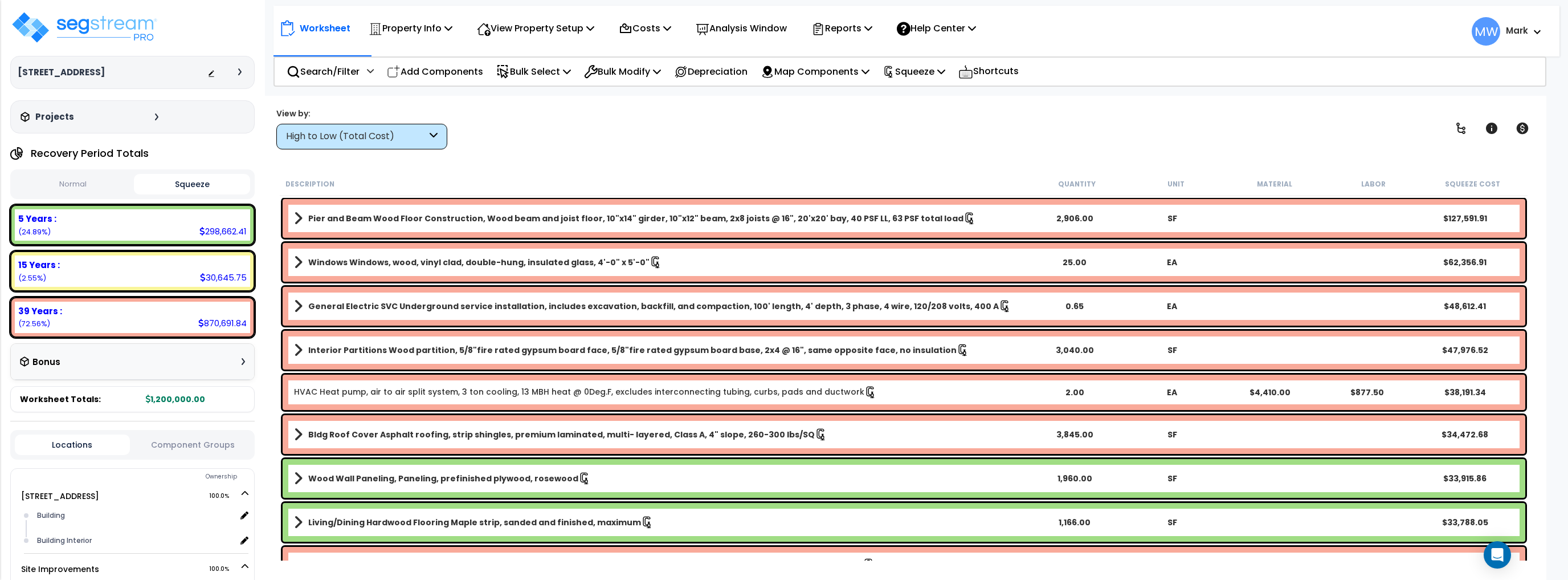
scroll to position [0, 0]
